Goal: Task Accomplishment & Management: Use online tool/utility

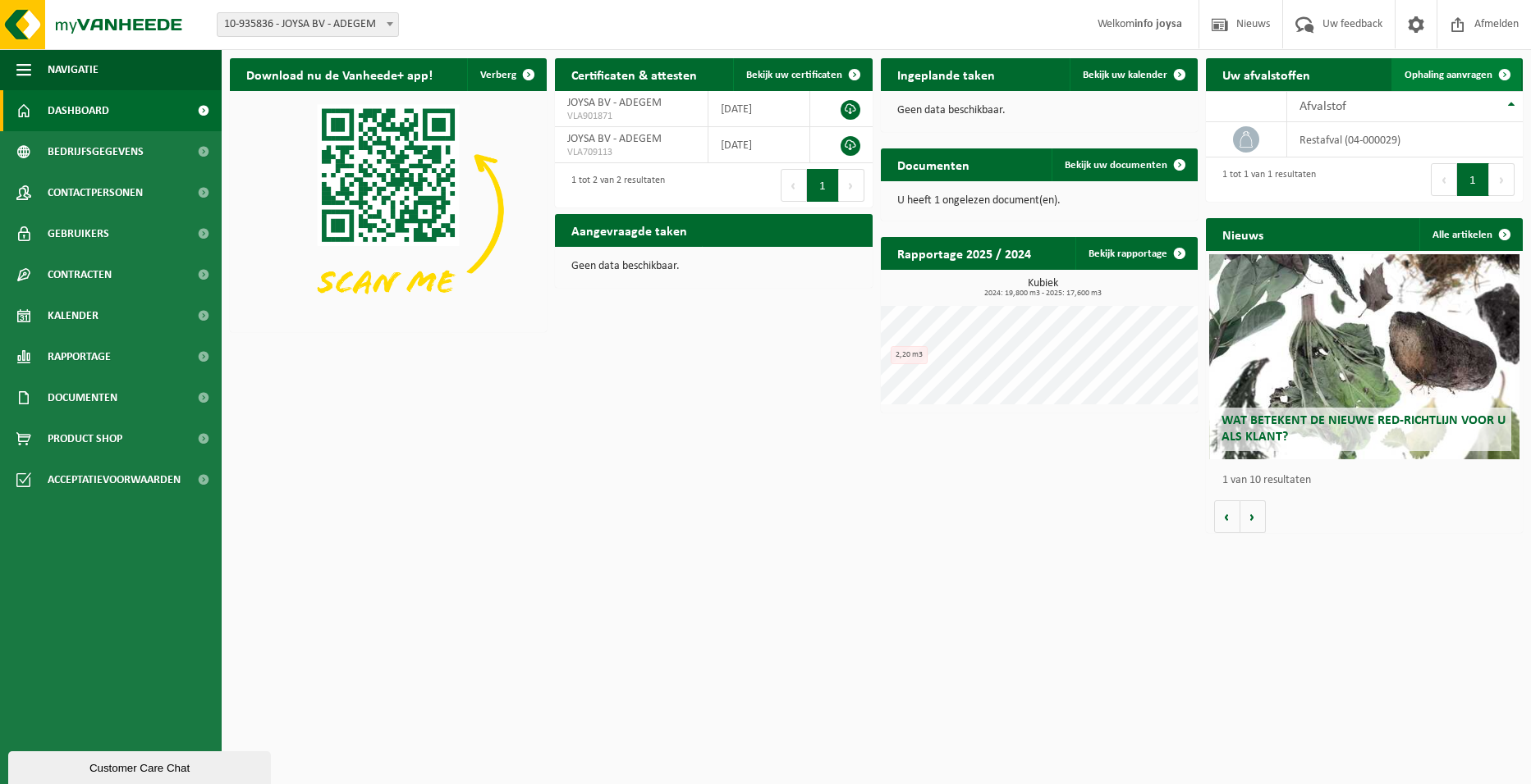
click at [1469, 73] on span "Ophaling aanvragen" at bounding box center [1448, 75] width 88 height 11
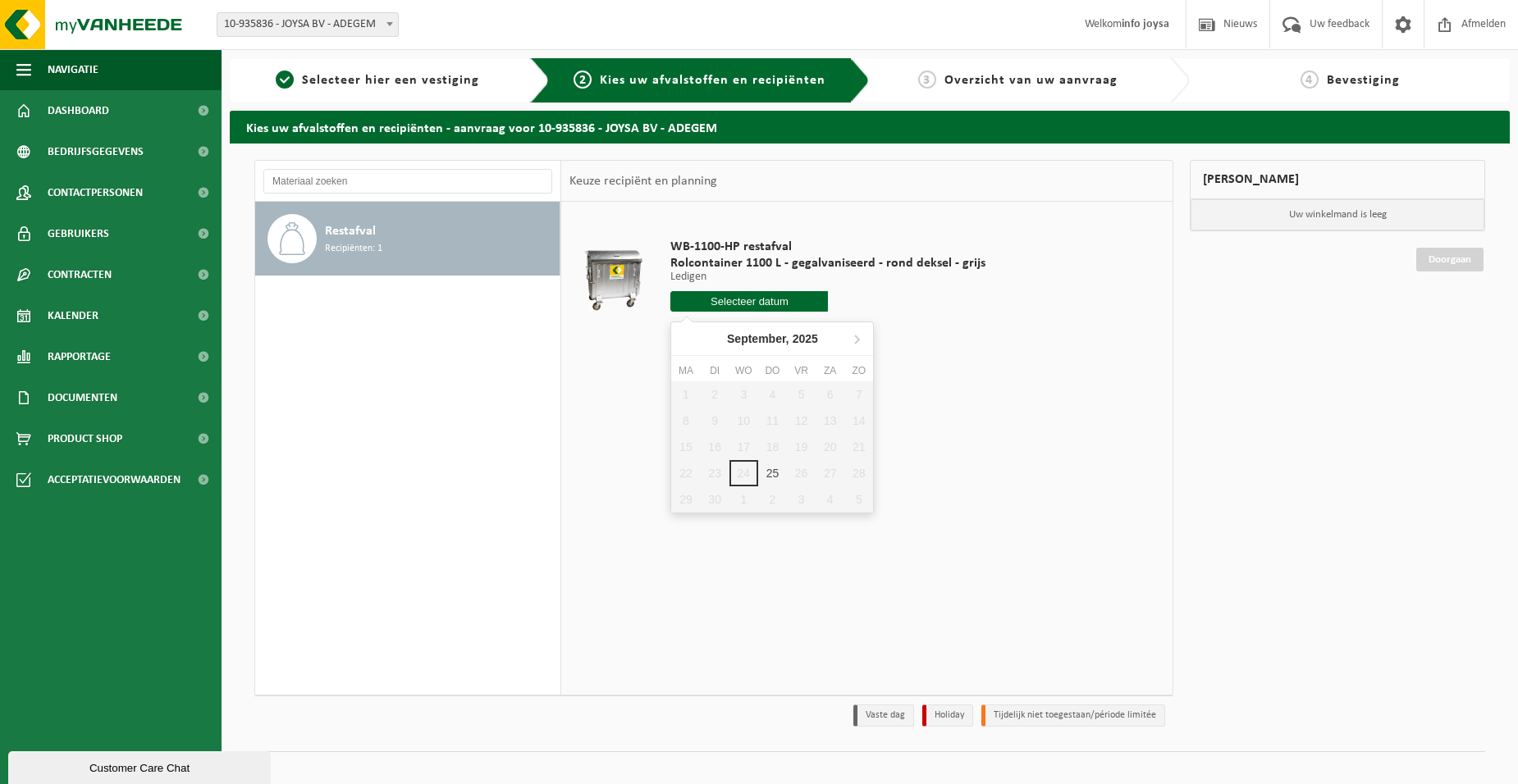
drag, startPoint x: 737, startPoint y: 307, endPoint x: 725, endPoint y: 313, distance: 13.4
click at [732, 309] on input "text" at bounding box center [749, 301] width 158 height 20
click at [778, 470] on div "25" at bounding box center [772, 473] width 29 height 26
type input "Van 2025-09-25"
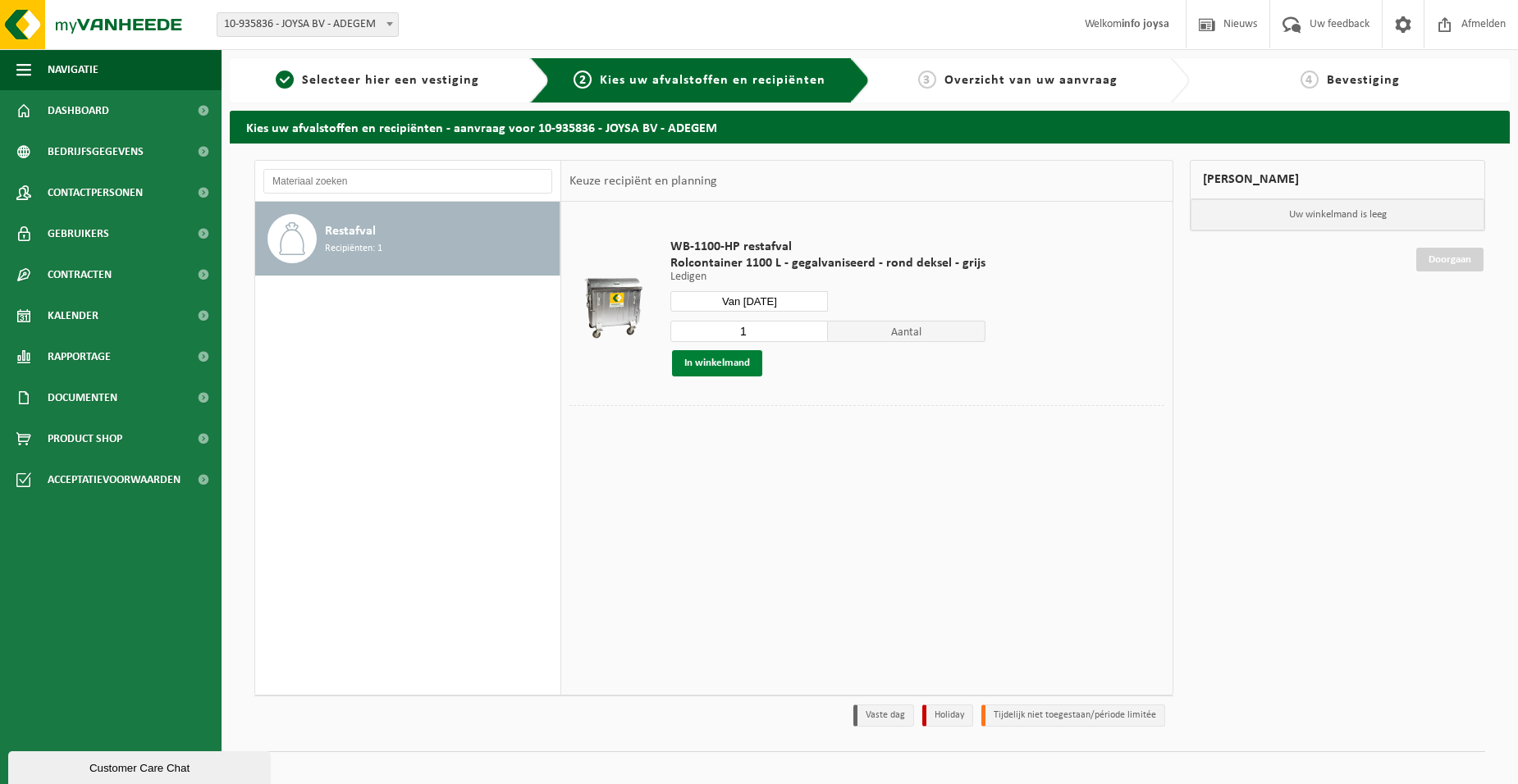
click at [720, 366] on button "In winkelmand" at bounding box center [717, 363] width 91 height 26
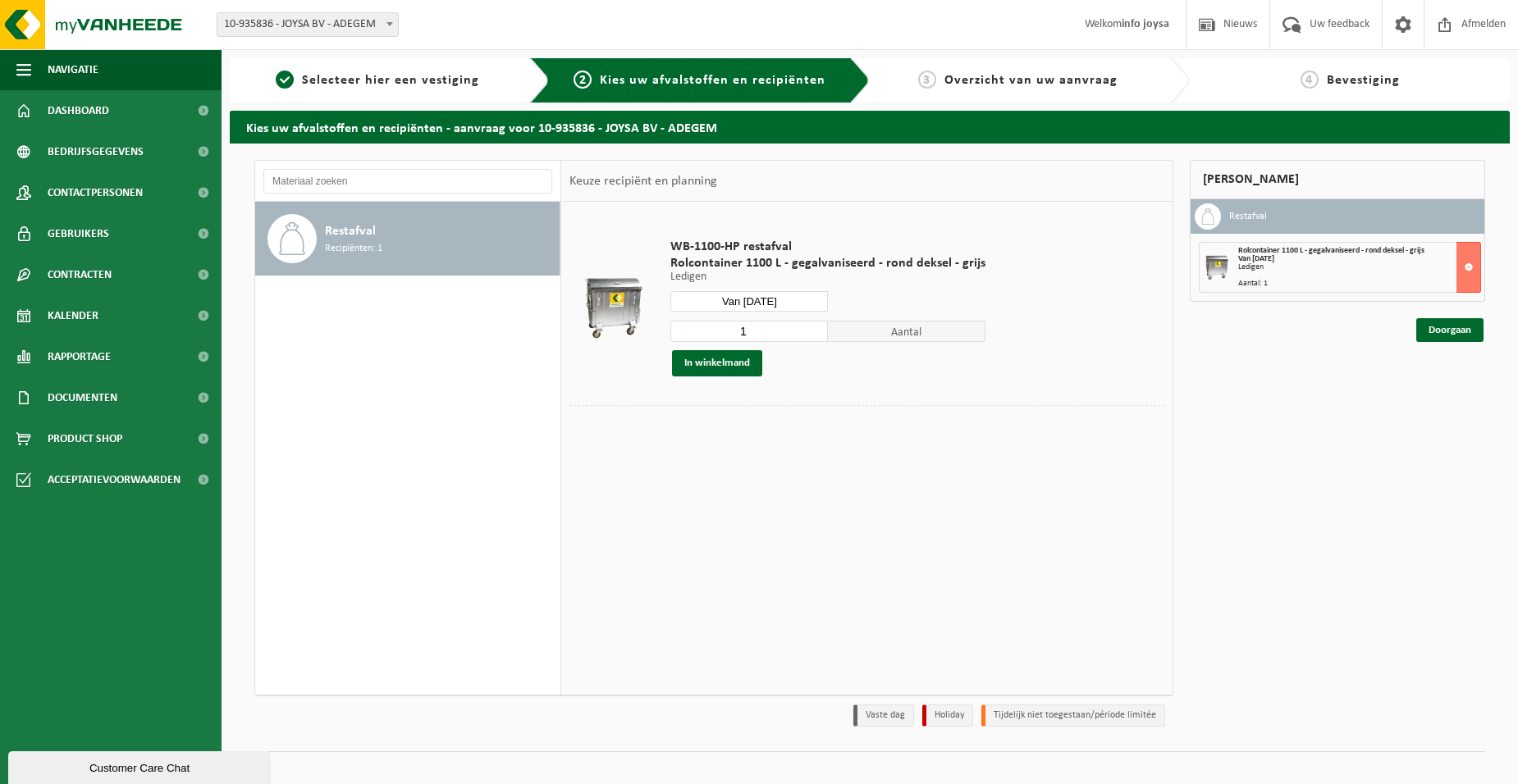
drag, startPoint x: 1388, startPoint y: 264, endPoint x: 1404, endPoint y: 283, distance: 24.8
click at [1388, 264] on div "Ledigen" at bounding box center [1359, 267] width 242 height 8
click at [1457, 330] on link "Doorgaan" at bounding box center [1450, 330] width 67 height 23
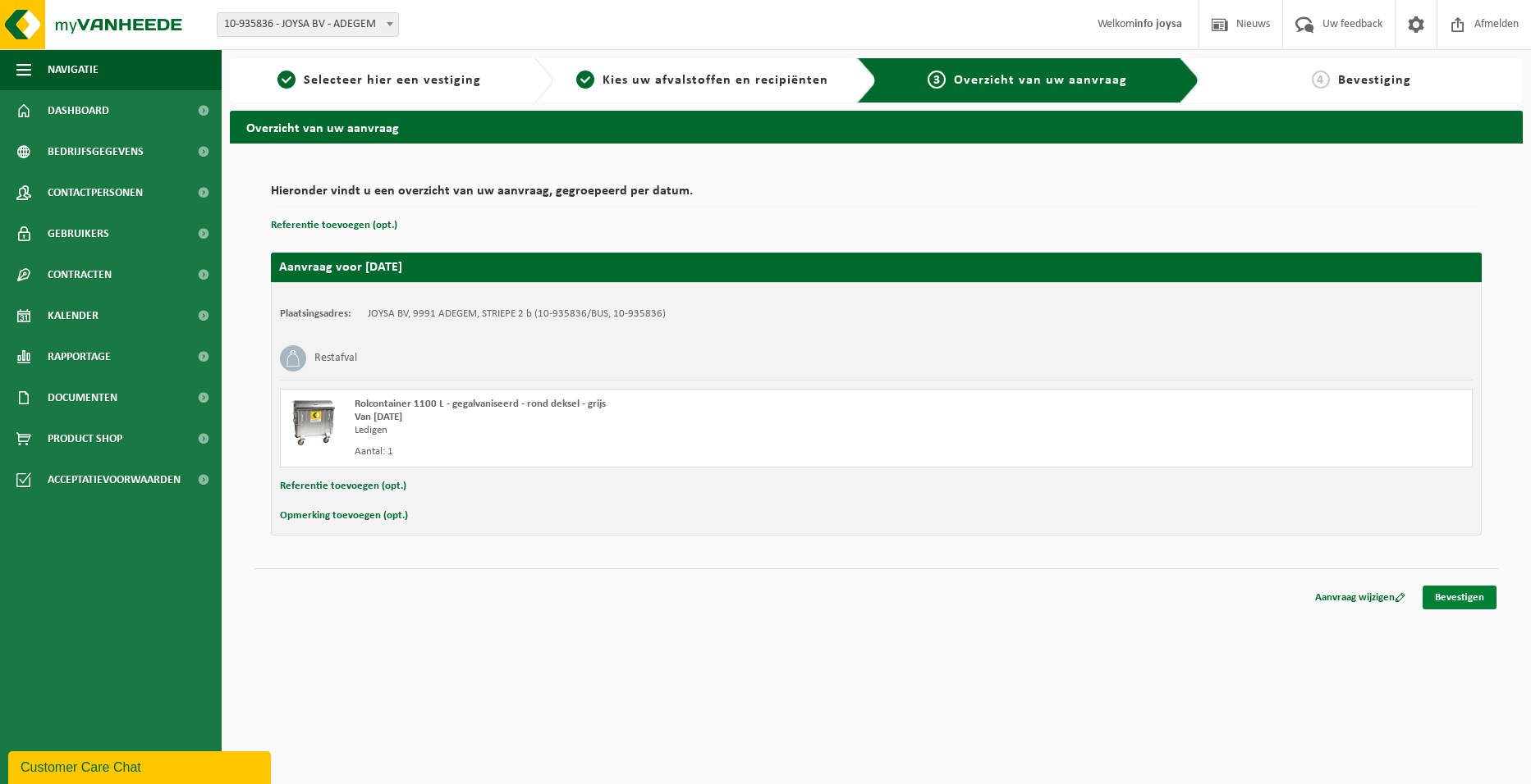
click at [1451, 597] on link "Bevestigen" at bounding box center [1459, 598] width 74 height 23
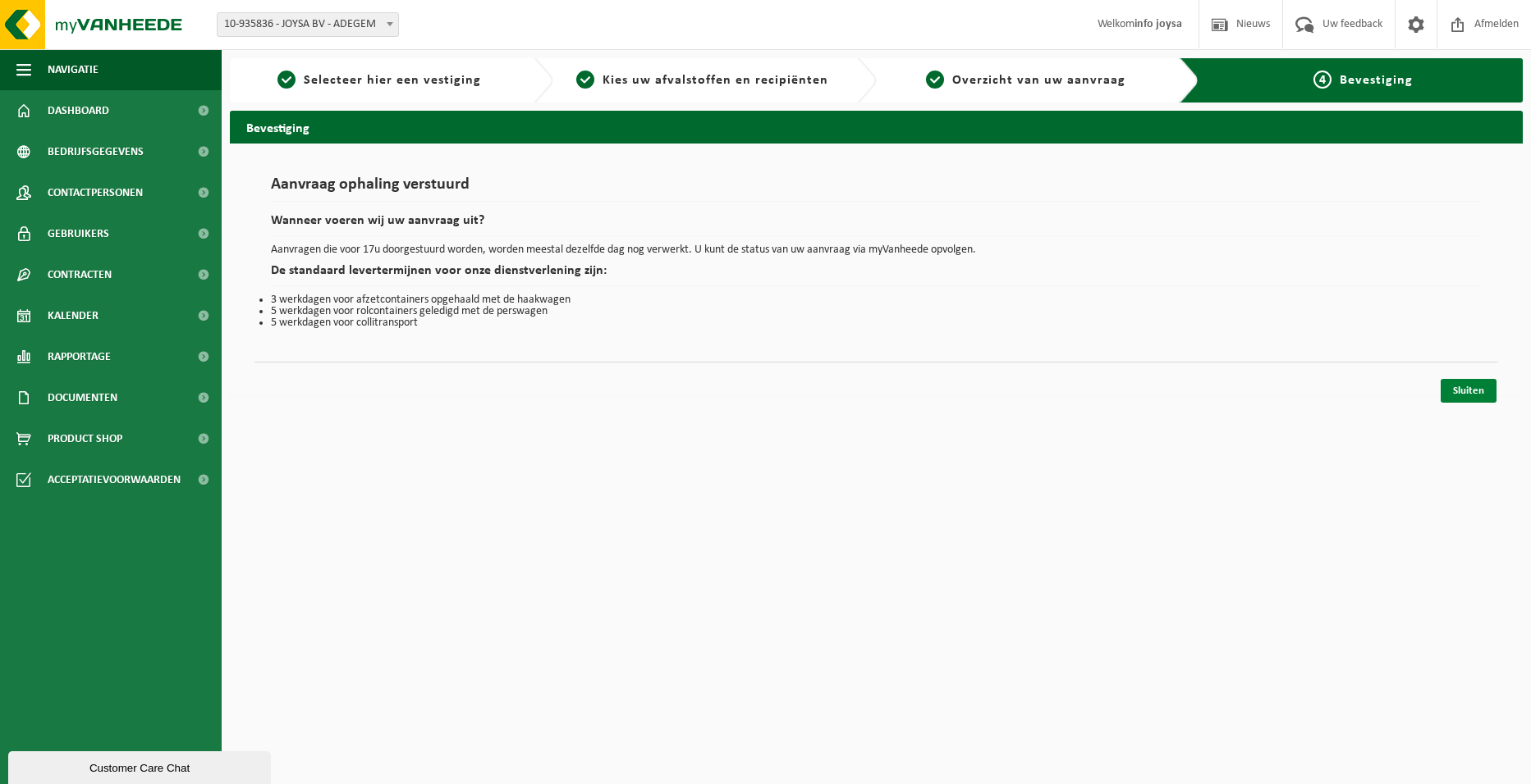
click at [1479, 387] on link "Sluiten" at bounding box center [1468, 391] width 56 height 23
